Goal: Task Accomplishment & Management: Manage account settings

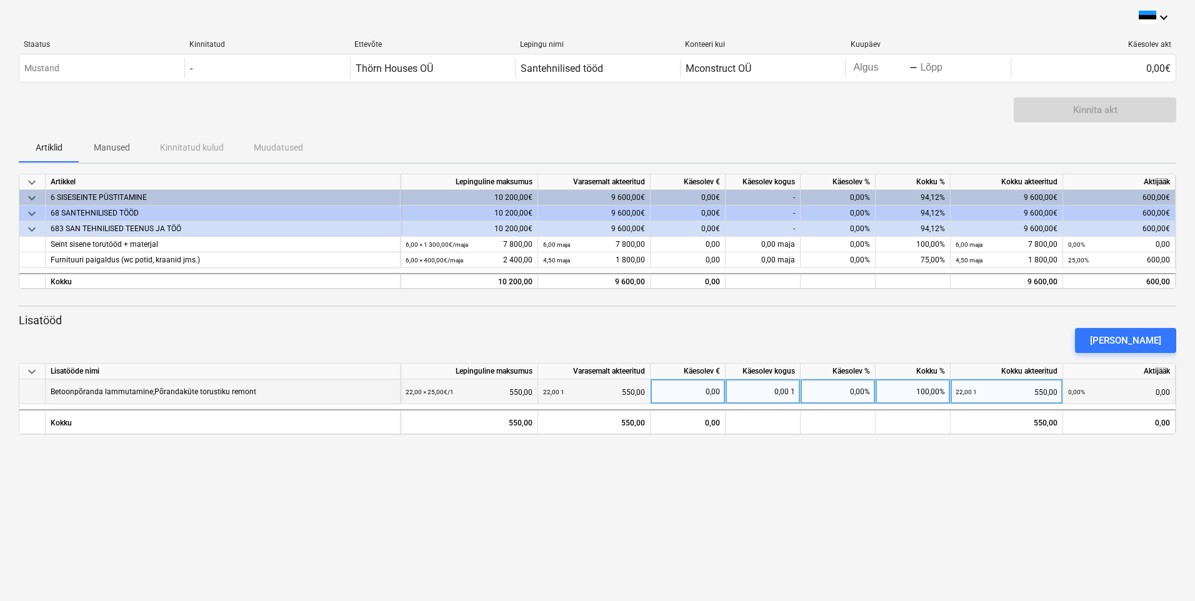
click at [261, 392] on div "Betoonpõranda lammutamine,Põrandaküte torustiku remont" at bounding box center [223, 391] width 355 height 25
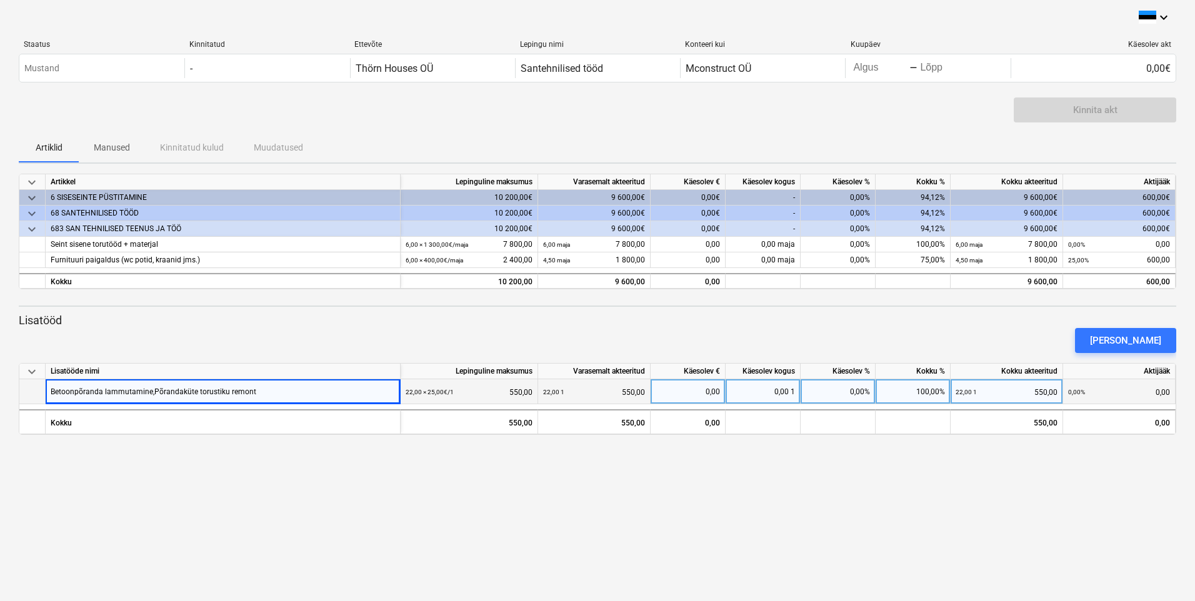
click at [187, 393] on div "Betoonpõranda lammutamine,Põrandaküte torustiku remont" at bounding box center [154, 391] width 206 height 24
drag, startPoint x: 187, startPoint y: 393, endPoint x: 277, endPoint y: 396, distance: 90.0
click at [277, 396] on div "Betoonpõranda lammutamine,Põrandaküte torustiku remont" at bounding box center [223, 391] width 355 height 25
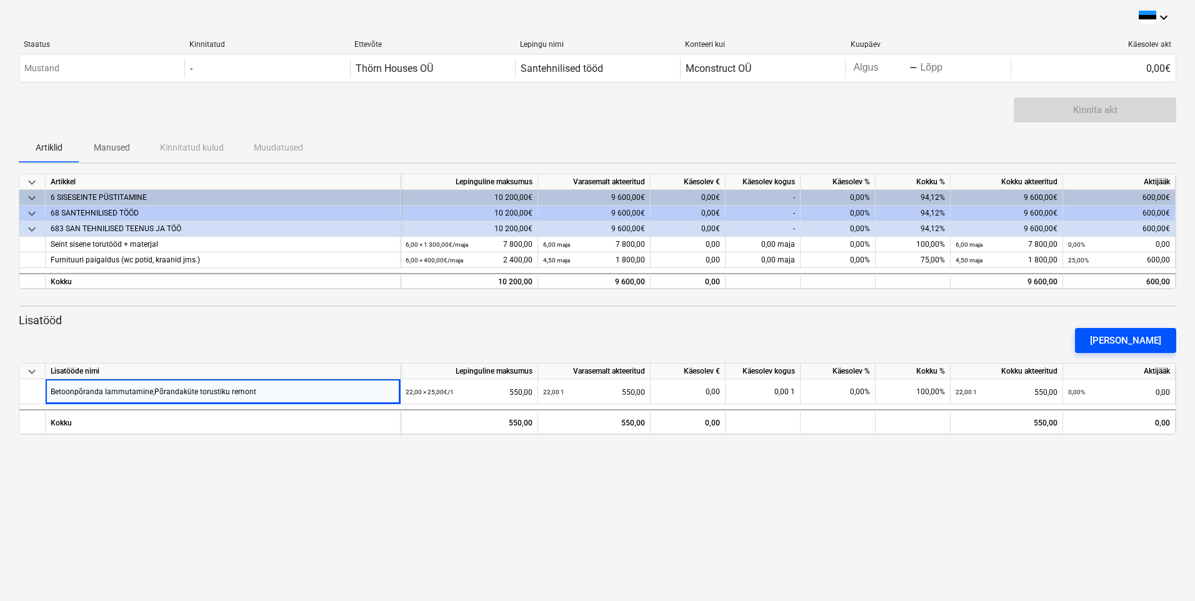
click at [1128, 346] on div "[PERSON_NAME]" at bounding box center [1125, 340] width 71 height 16
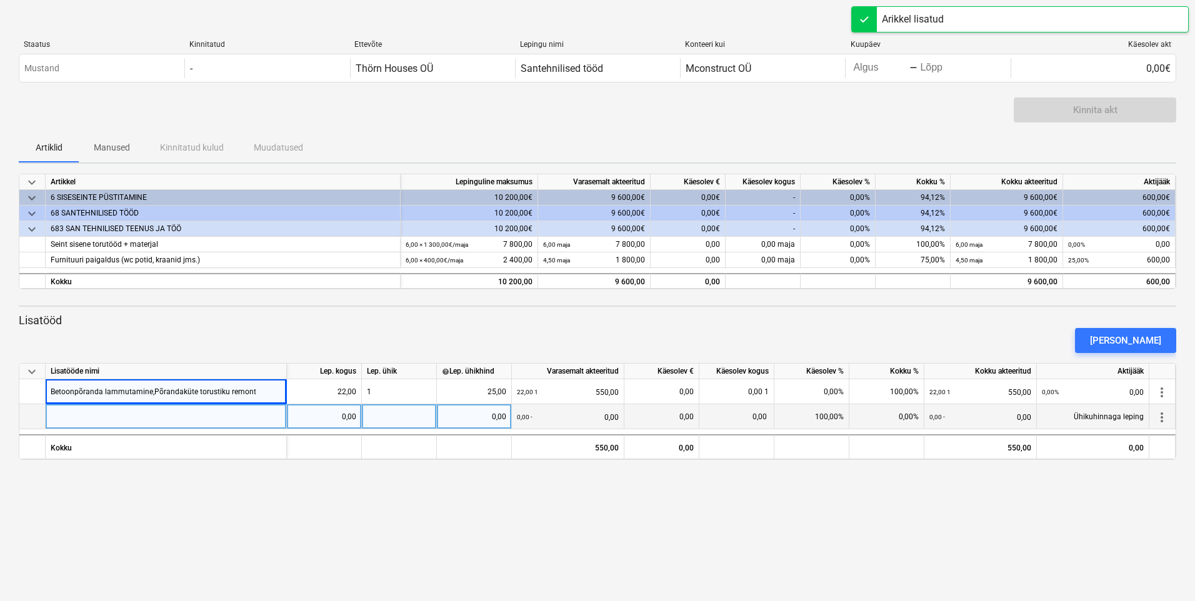
click at [99, 409] on div at bounding box center [166, 416] width 241 height 25
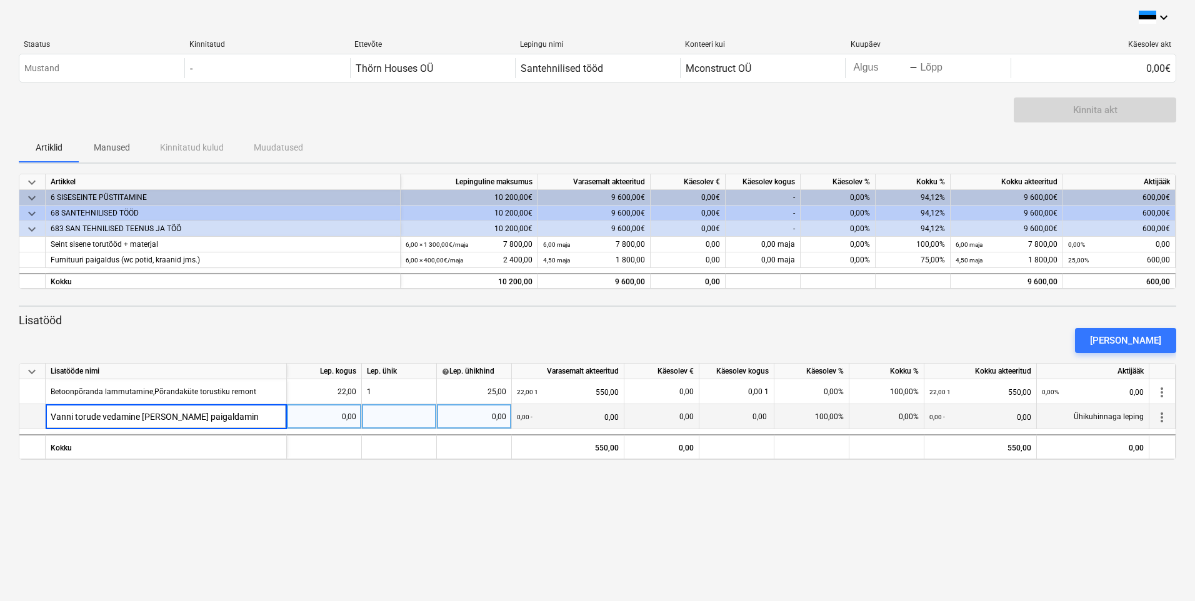
type input "Vanni torude vedamine [PERSON_NAME] paigaldamine"
click at [337, 418] on div "0,00" at bounding box center [324, 416] width 64 height 25
type input "3"
click at [477, 418] on div "0,00" at bounding box center [474, 416] width 64 height 25
type input "100"
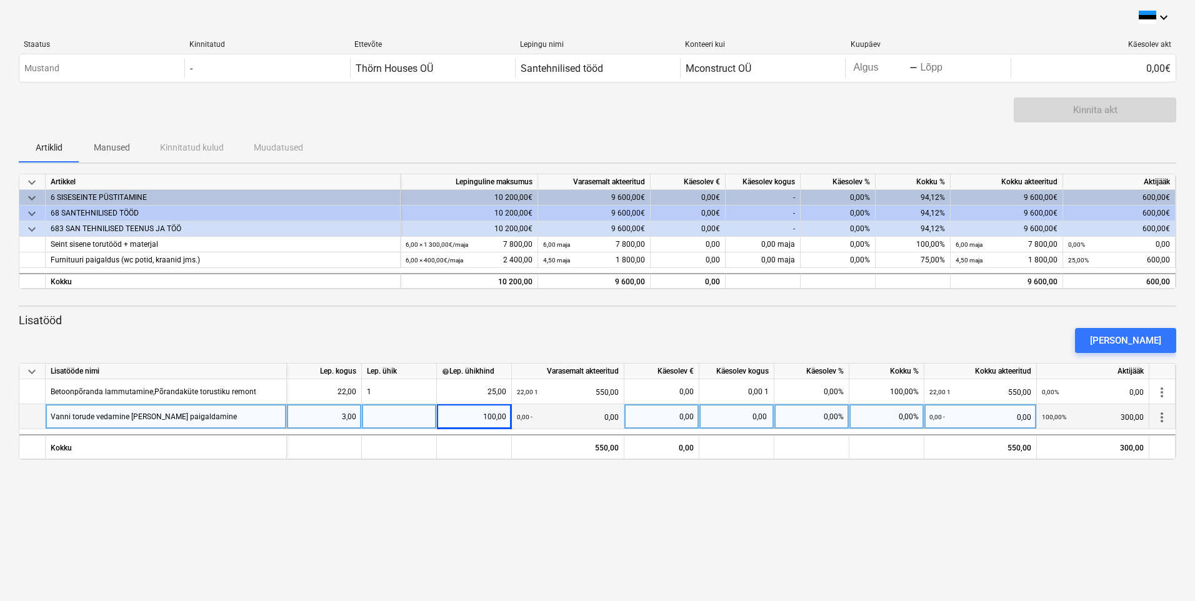
click at [541, 481] on div "keyboard_arrow_down Staatus Kinnitatud Ettevõte Lepingu nimi Konteeri kui Kuupä…" at bounding box center [597, 300] width 1195 height 601
click at [907, 265] on div "75,00%" at bounding box center [912, 260] width 75 height 16
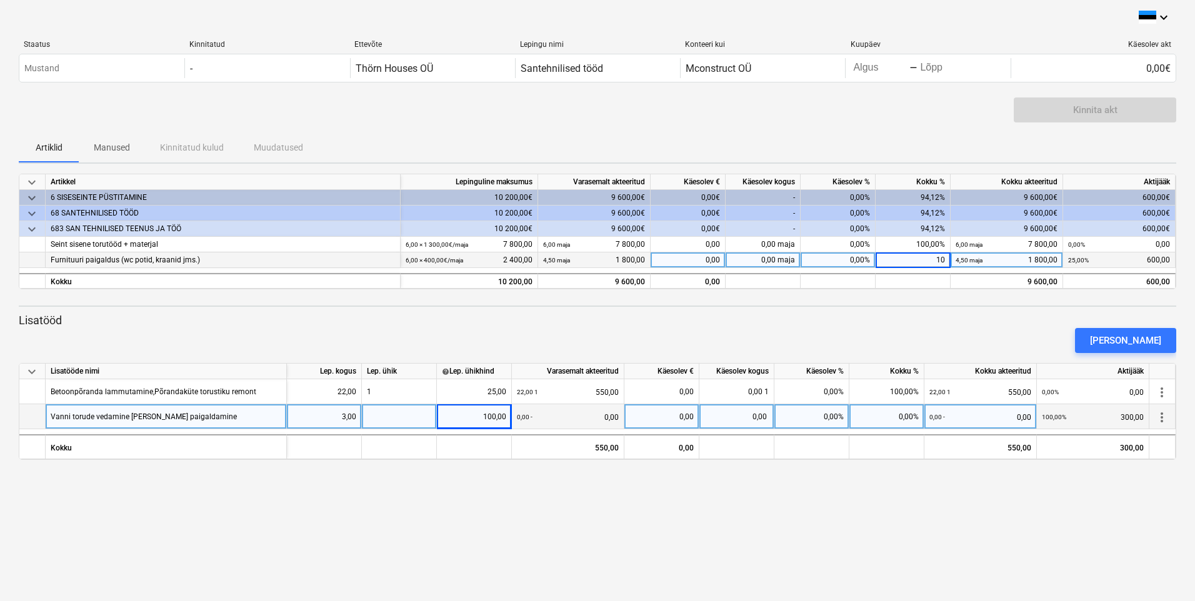
type input "100"
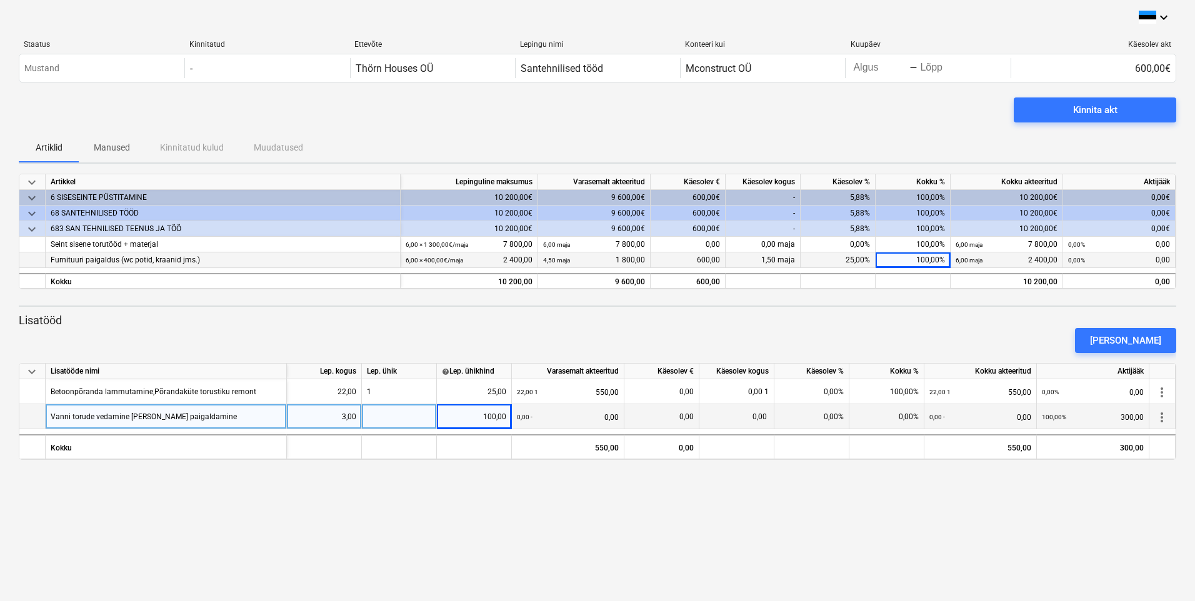
click at [949, 328] on div "[PERSON_NAME]" at bounding box center [597, 340] width 1167 height 35
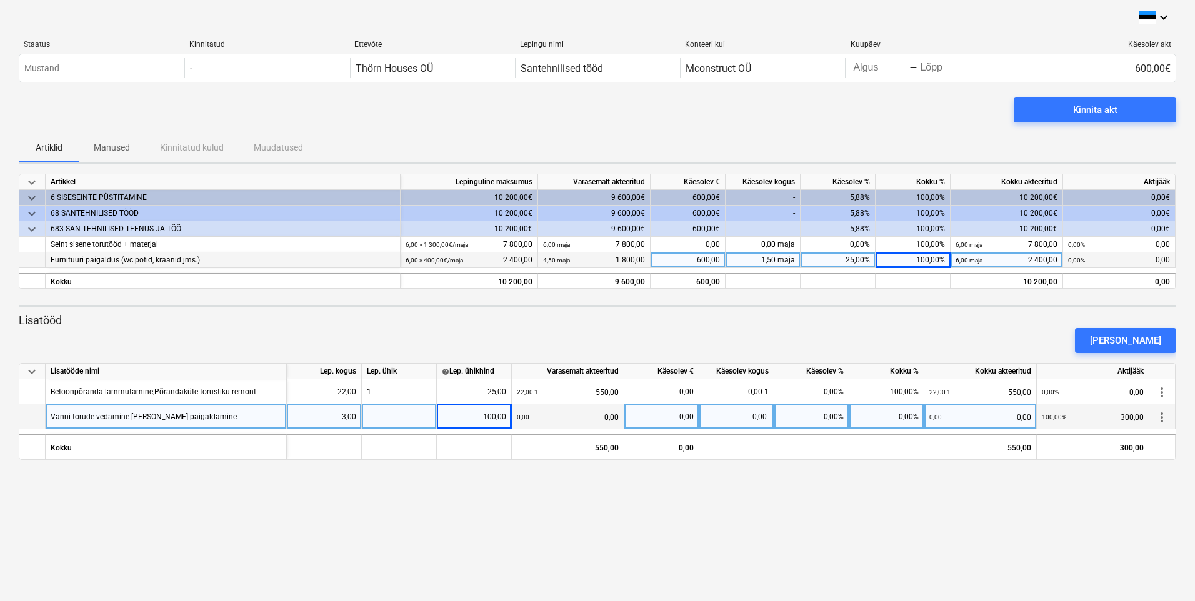
click at [947, 318] on p "Lisatööd" at bounding box center [597, 320] width 1157 height 15
click at [390, 426] on div at bounding box center [399, 416] width 75 height 25
type input "1"
click at [482, 535] on div "keyboard_arrow_down Staatus Kinnitatud Ettevõte Lepingu nimi Konteeri kui Kuupä…" at bounding box center [597, 300] width 1195 height 601
click at [1157, 412] on span "more_vert" at bounding box center [1161, 417] width 15 height 15
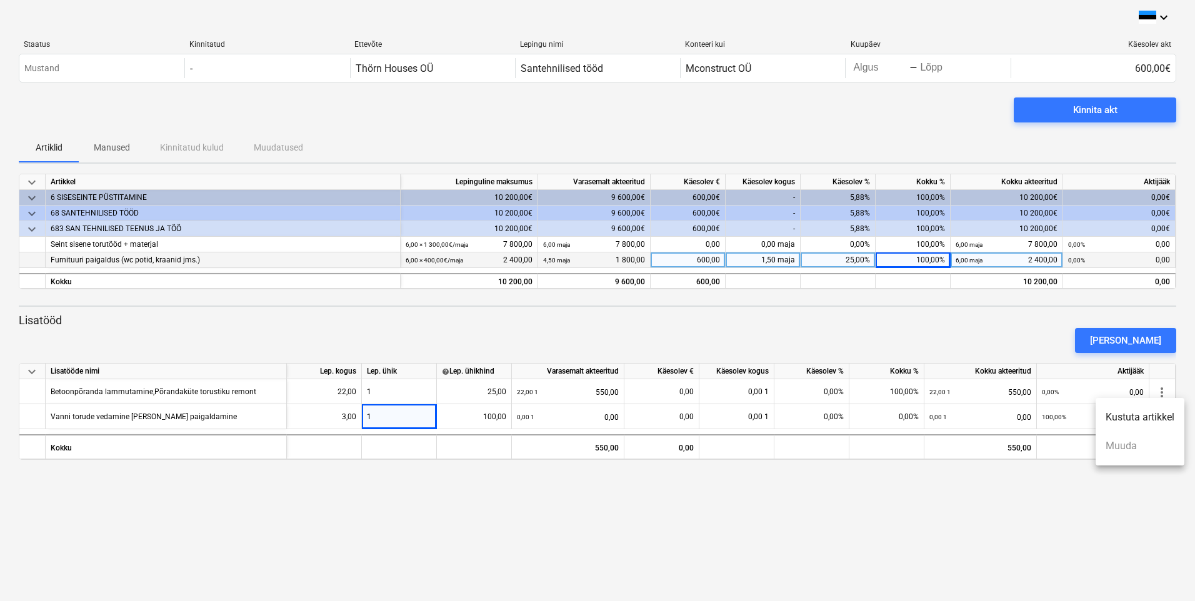
click at [1128, 469] on div at bounding box center [597, 300] width 1195 height 601
click at [116, 147] on p "Manused" at bounding box center [112, 147] width 36 height 13
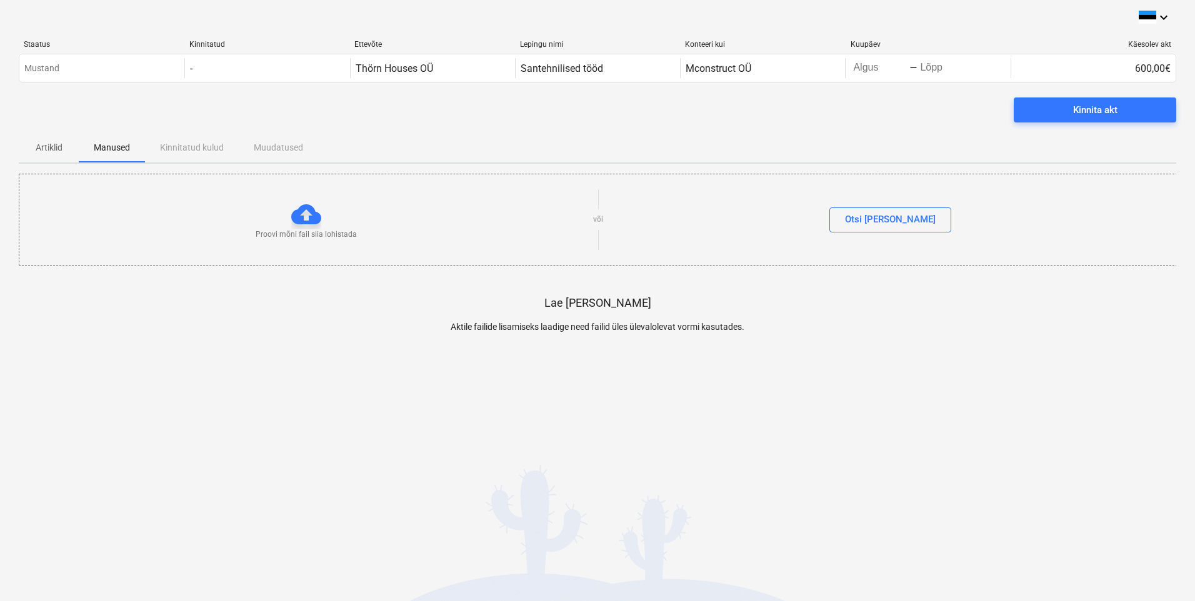
click at [191, 150] on div "Artiklid Manused Kinnitatud kulud Muudatused" at bounding box center [597, 147] width 1157 height 30
click at [273, 149] on div "Artiklid Manused Kinnitatud kulud Muudatused" at bounding box center [597, 147] width 1157 height 30
click at [47, 149] on p "Artiklid" at bounding box center [49, 147] width 30 height 13
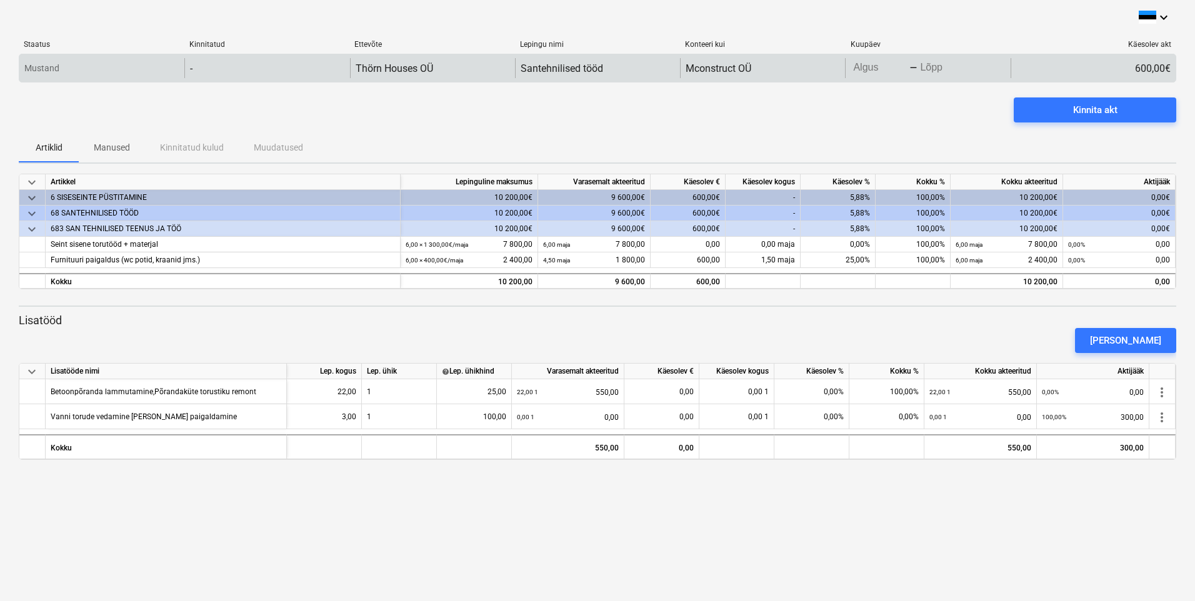
click at [250, 70] on div "-" at bounding box center [266, 68] width 165 height 20
click at [116, 67] on div "Mustand" at bounding box center [101, 68] width 165 height 20
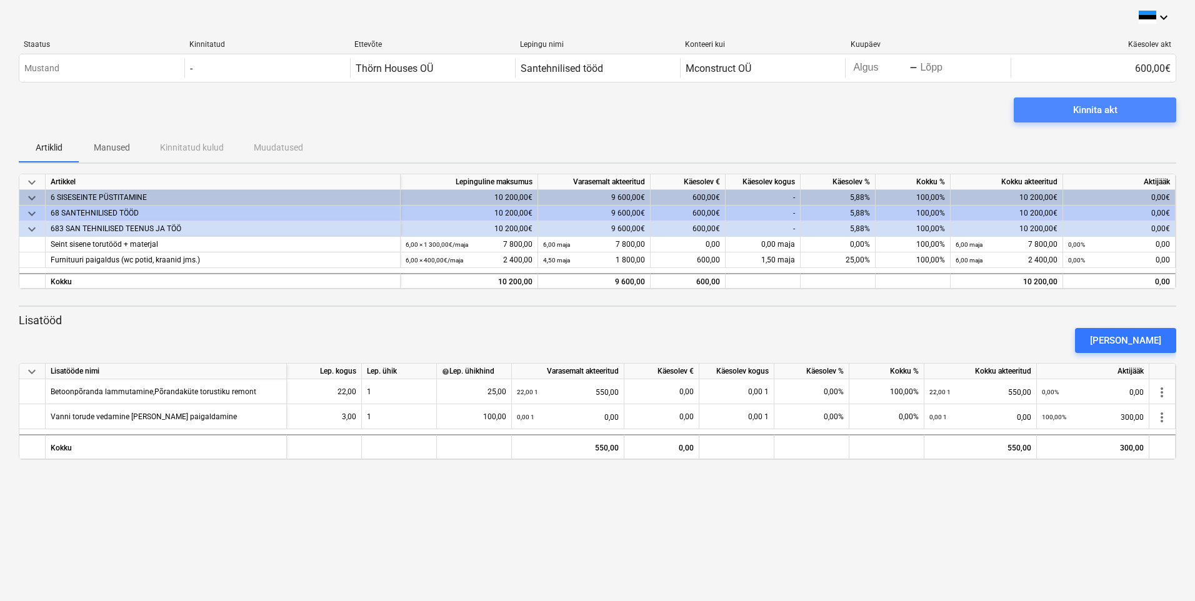
click at [1095, 112] on div "Kinnita akt" at bounding box center [1095, 110] width 44 height 16
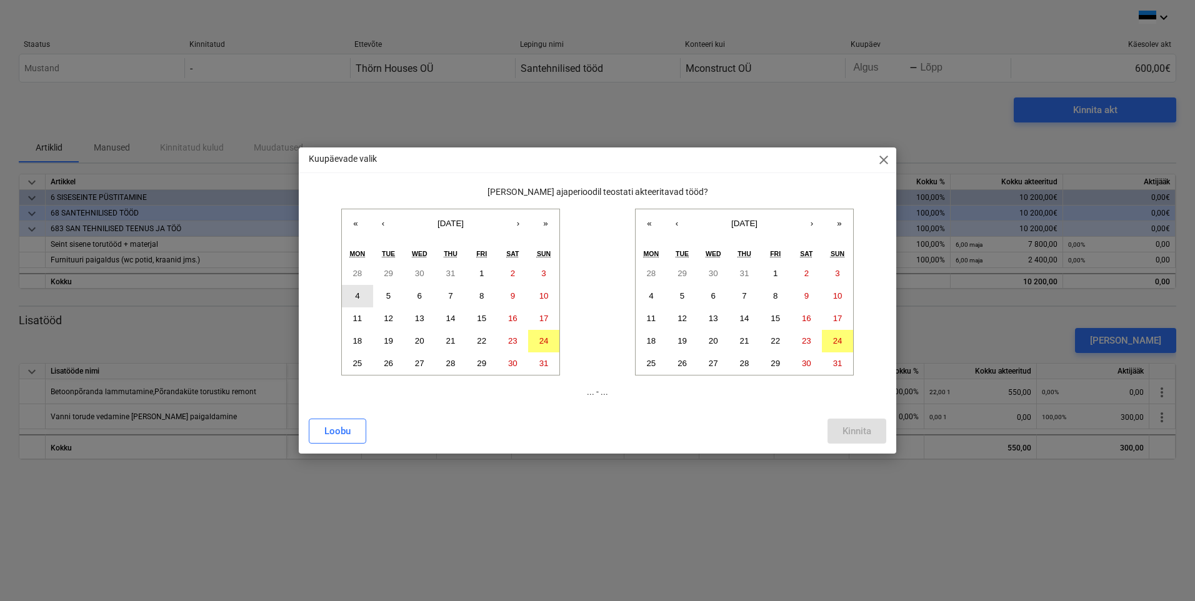
click at [360, 300] on button "4" at bounding box center [357, 296] width 31 height 22
click at [717, 340] on abbr "20" at bounding box center [713, 340] width 9 height 9
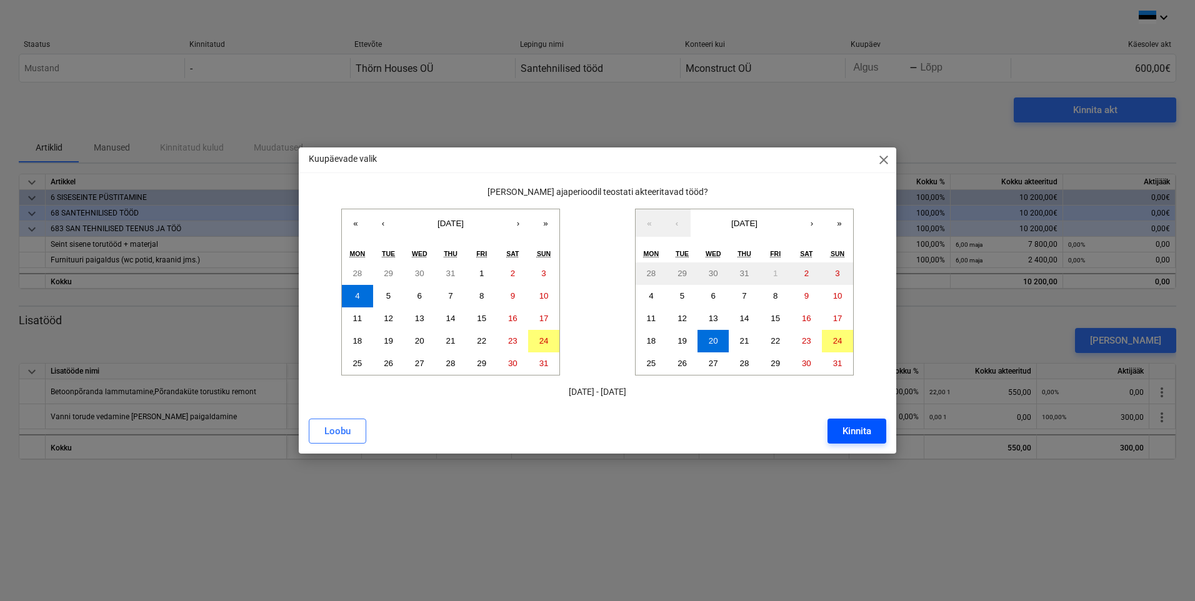
click at [853, 428] on div "Kinnita" at bounding box center [856, 431] width 29 height 16
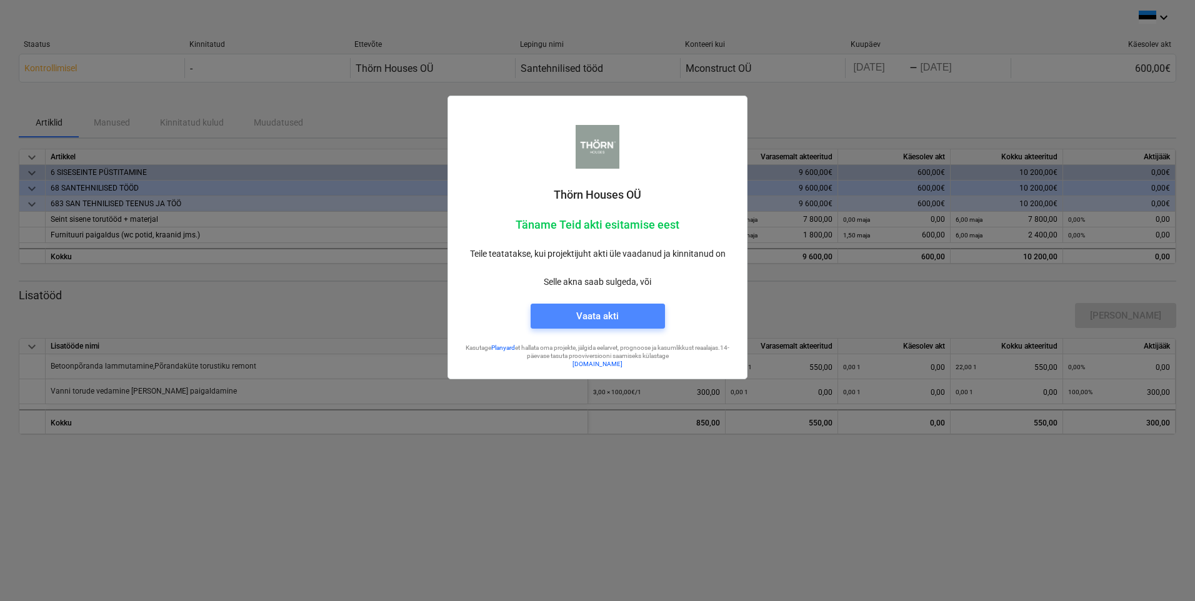
click at [598, 312] on div "Vaata akti" at bounding box center [597, 316] width 42 height 16
